Goal: Task Accomplishment & Management: Use online tool/utility

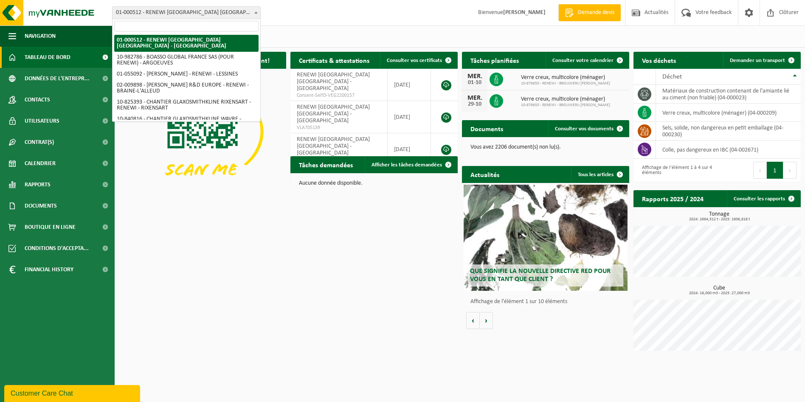
click at [196, 12] on span "01-000512 - RENEWI [GEOGRAPHIC_DATA] [GEOGRAPHIC_DATA] - [GEOGRAPHIC_DATA]" at bounding box center [187, 13] width 148 height 12
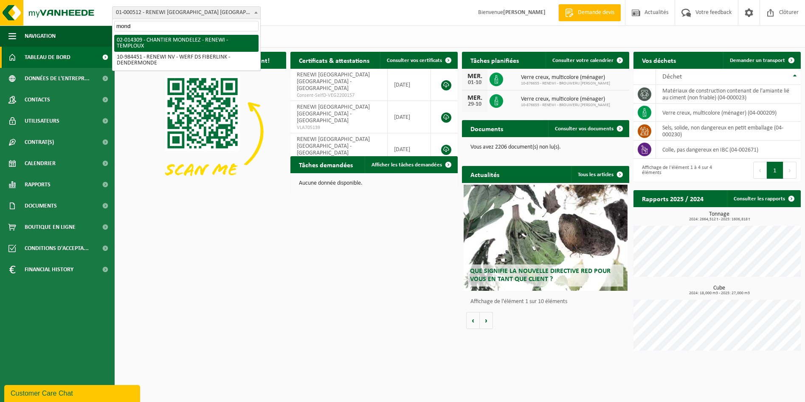
type input "mond"
select select "30300"
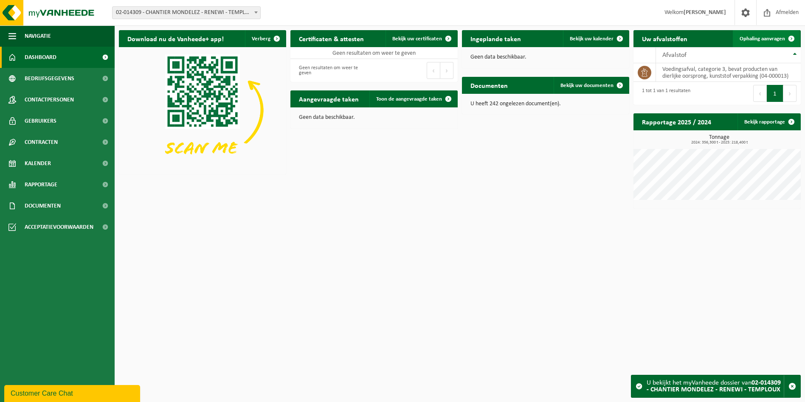
click at [763, 40] on span "Ophaling aanvragen" at bounding box center [762, 39] width 45 height 6
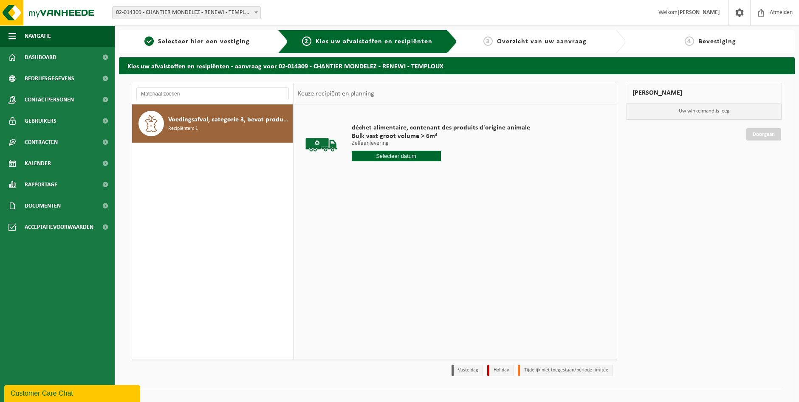
click at [195, 118] on span "Voedingsafval, categorie 3, bevat producten van dierlijke oorsprong, kunststof …" at bounding box center [229, 120] width 122 height 10
click at [399, 155] on input "text" at bounding box center [396, 156] width 89 height 11
